Goal: Task Accomplishment & Management: Complete application form

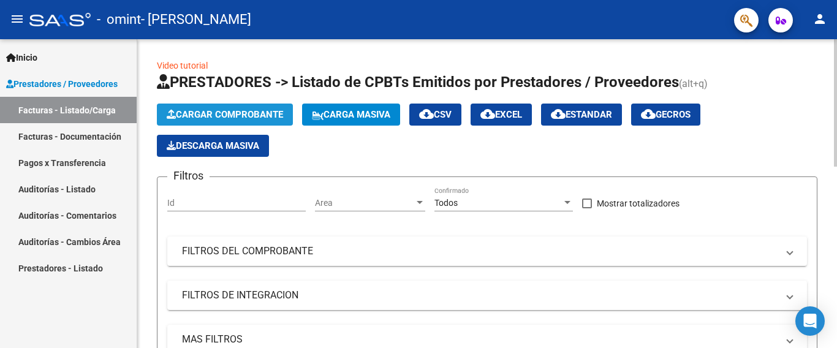
click at [219, 114] on span "Cargar Comprobante" at bounding box center [225, 114] width 116 height 11
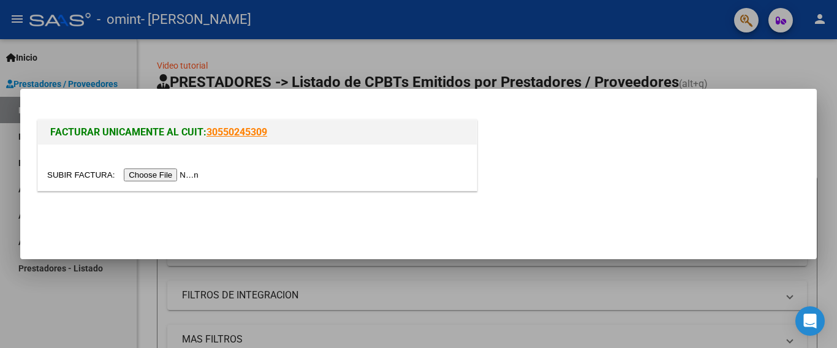
click at [169, 170] on input "file" at bounding box center [124, 175] width 155 height 13
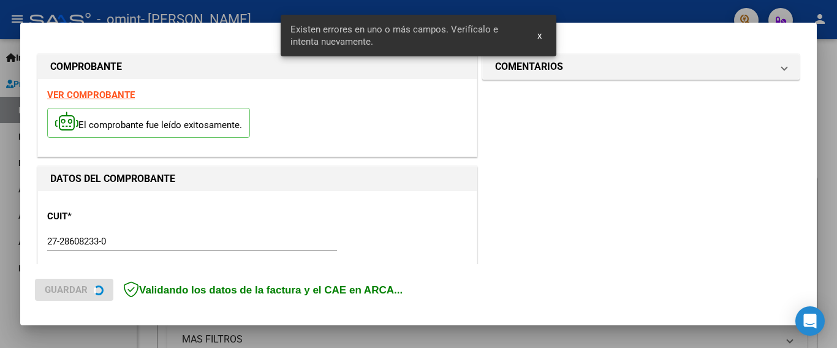
scroll to position [291, 0]
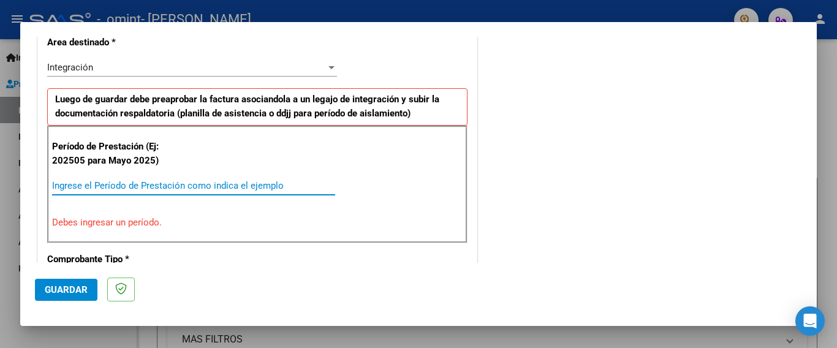
click at [99, 181] on input "Ingrese el Período de Prestación como indica el ejemplo" at bounding box center [193, 185] width 283 height 11
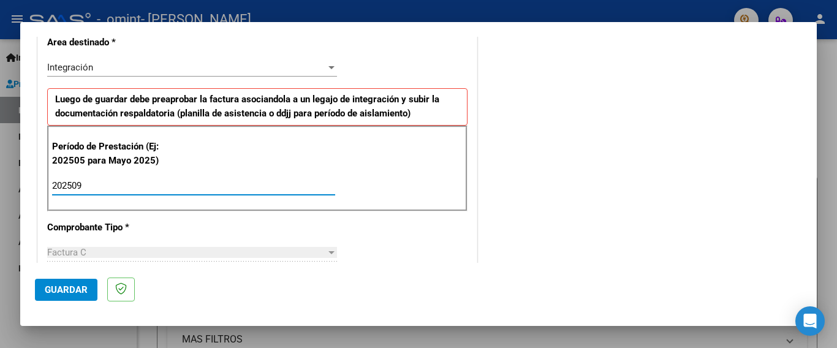
type input "202509"
click at [326, 252] on div at bounding box center [331, 253] width 11 height 10
click at [72, 292] on span "Guardar" at bounding box center [66, 289] width 43 height 11
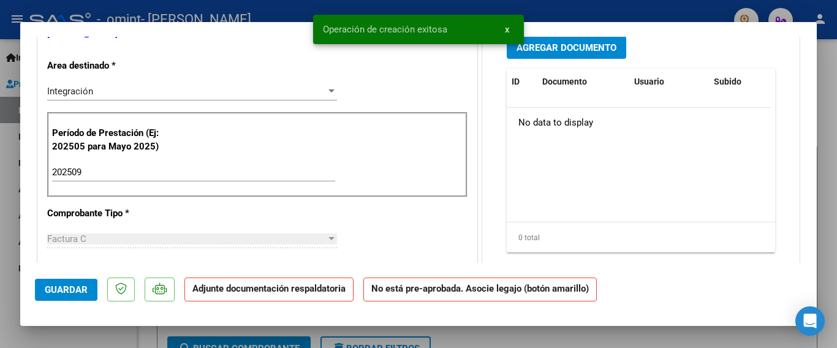
scroll to position [0, 0]
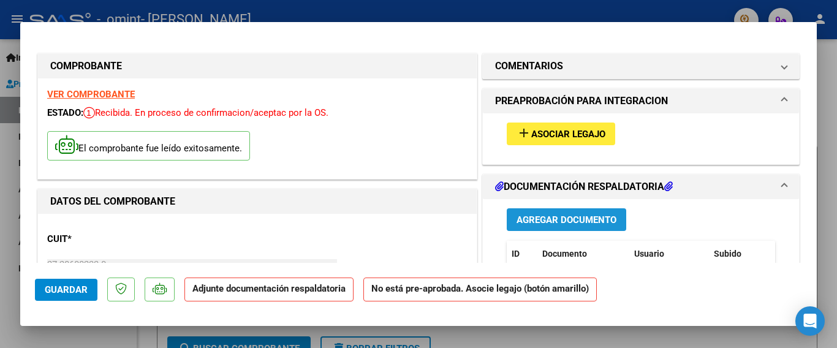
click at [600, 223] on span "Agregar Documento" at bounding box center [567, 220] width 100 height 11
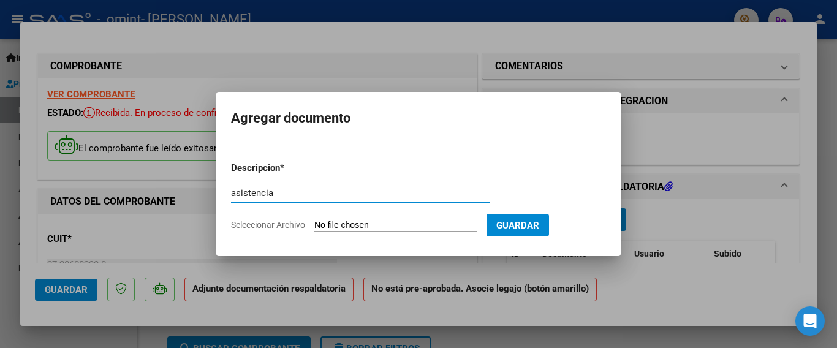
type input "asistencia"
click at [403, 183] on form "Descripcion * asistencia Escriba aquí una descripcion Seleccionar Archivo Guard…" at bounding box center [418, 197] width 375 height 90
drag, startPoint x: 309, startPoint y: 181, endPoint x: 313, endPoint y: 189, distance: 9.3
click at [318, 186] on form "Descripcion * asistencia Escriba aquí una descripcion Seleccionar Archivo Guard…" at bounding box center [418, 197] width 375 height 90
click at [281, 226] on span "Seleccionar Archivo" at bounding box center [268, 225] width 74 height 10
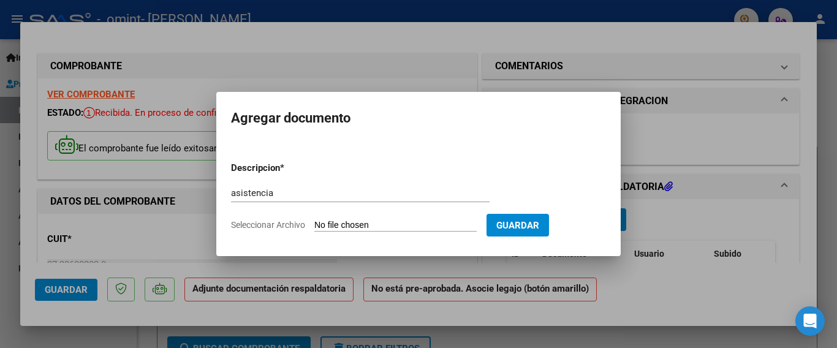
click at [314, 226] on input "Seleccionar Archivo" at bounding box center [395, 226] width 162 height 12
type input "C:\fakepath\[PERSON_NAME] asist sept.pdf"
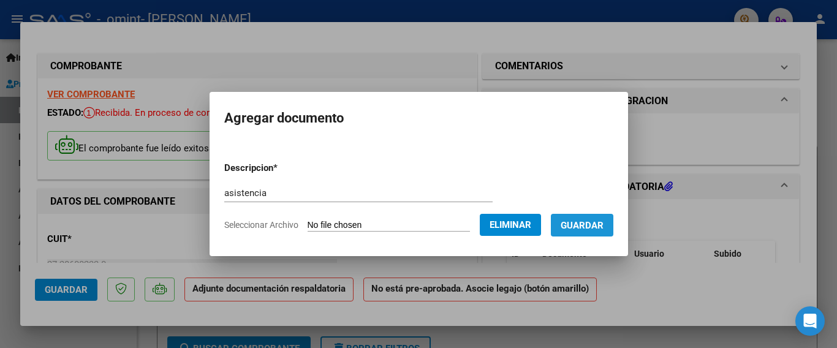
click at [595, 227] on span "Guardar" at bounding box center [582, 225] width 43 height 11
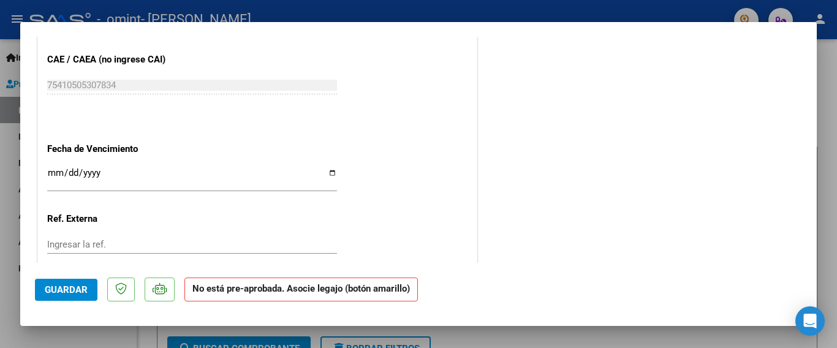
scroll to position [824, 0]
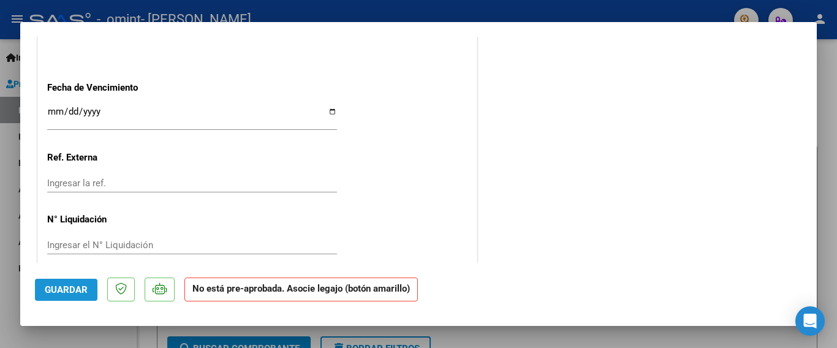
click at [62, 296] on button "Guardar" at bounding box center [66, 290] width 63 height 22
